Goal: Task Accomplishment & Management: Manage account settings

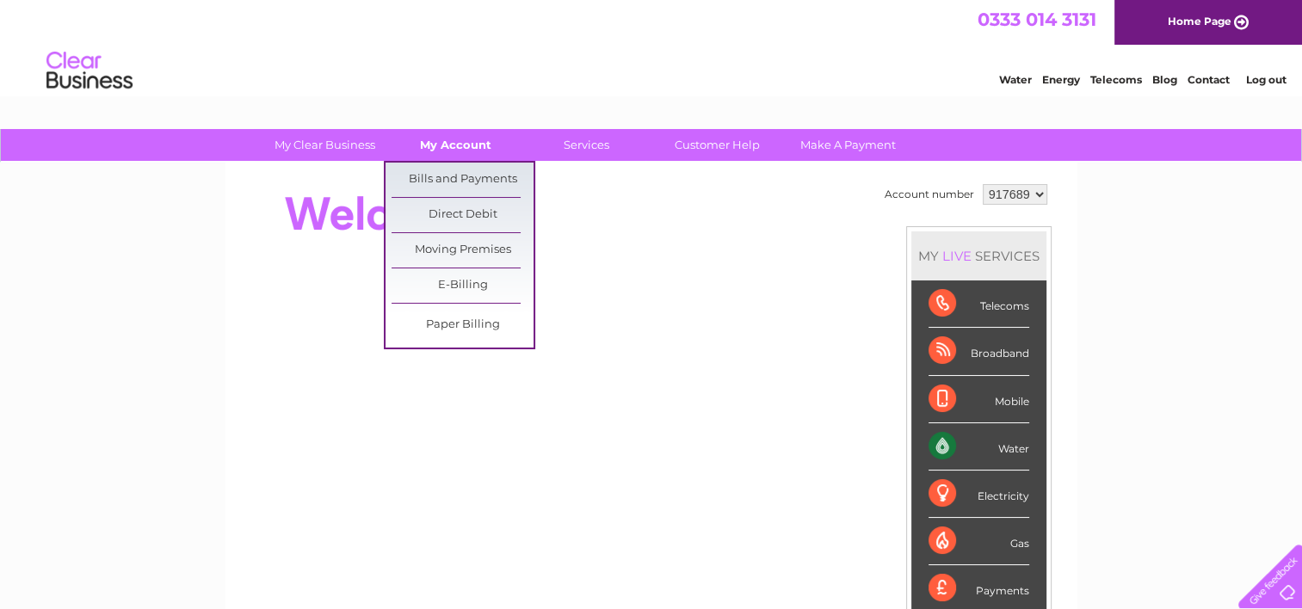
click at [430, 143] on link "My Account" at bounding box center [456, 145] width 142 height 32
click at [432, 172] on link "Bills and Payments" at bounding box center [463, 180] width 142 height 34
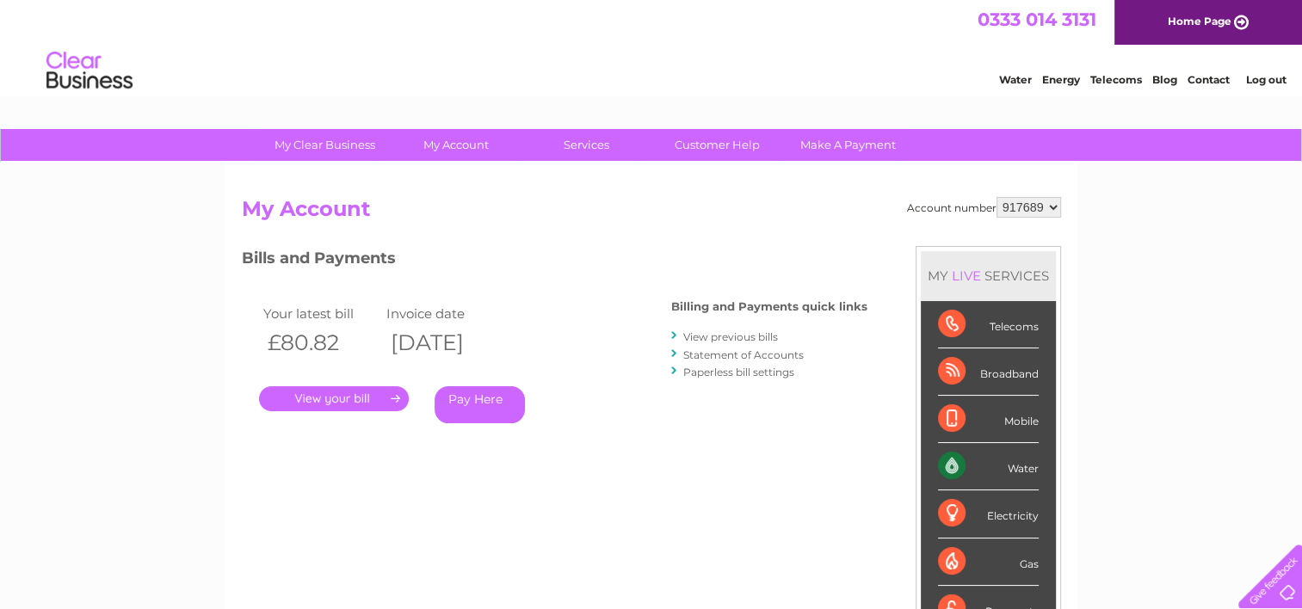
click at [380, 404] on link "." at bounding box center [334, 399] width 150 height 25
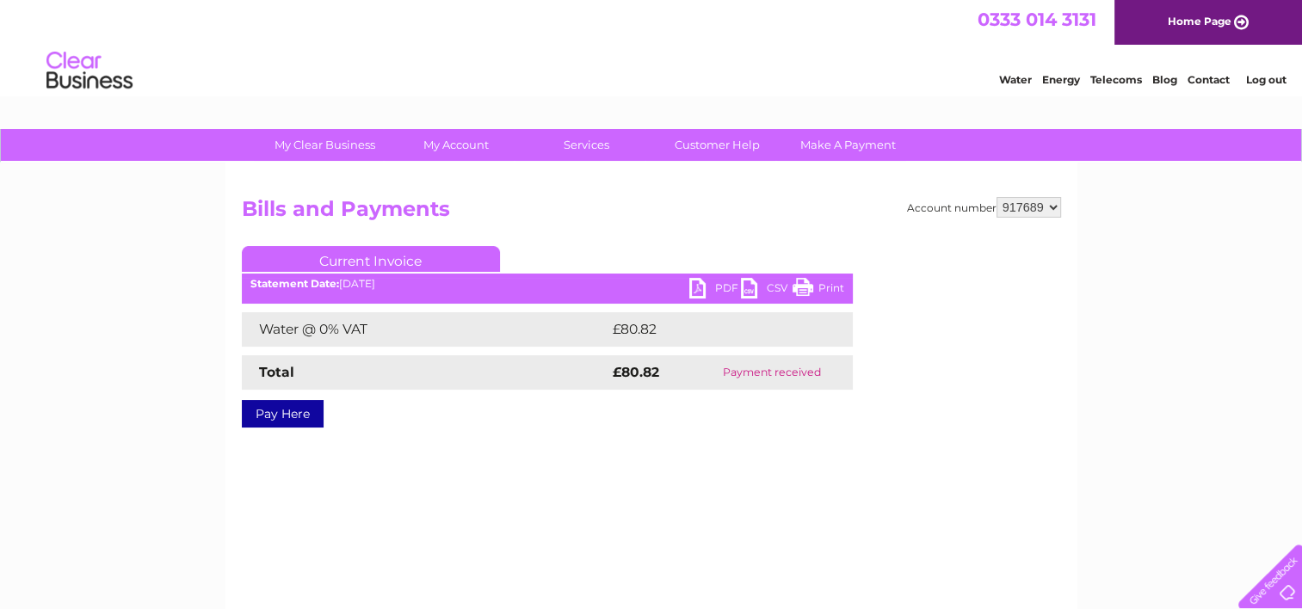
click at [713, 288] on link "PDF" at bounding box center [716, 290] width 52 height 25
click at [701, 292] on link "PDF" at bounding box center [716, 290] width 52 height 25
